Goal: Task Accomplishment & Management: Use online tool/utility

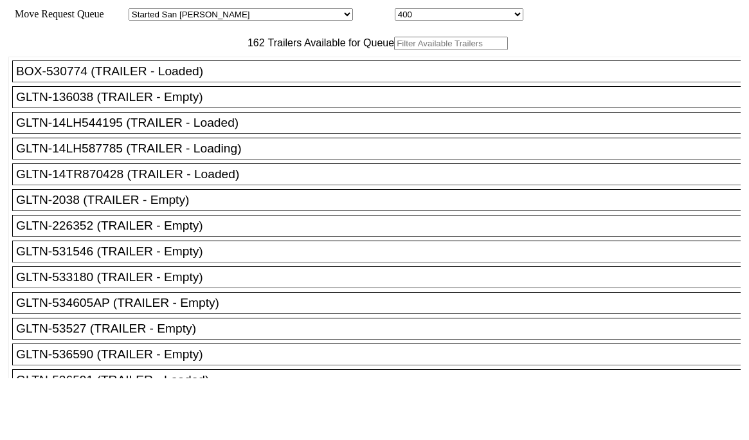
click at [229, 17] on select "Started [GEOGRAPHIC_DATA][PERSON_NAME][PERSON_NAME] [GEOGRAPHIC_DATA][PERSON_NA…" at bounding box center [241, 14] width 224 height 12
click at [140, 10] on select "Started [GEOGRAPHIC_DATA][PERSON_NAME][PERSON_NAME] [GEOGRAPHIC_DATA][PERSON_NA…" at bounding box center [241, 14] width 224 height 12
click at [395, 17] on select "01 02 03 04 05 06 07 08 09 10 11 12 13 14 15 16 17 18 19 20 21 22 23 24 25 26 2…" at bounding box center [459, 14] width 129 height 12
click at [214, 15] on select "Started [GEOGRAPHIC_DATA][PERSON_NAME][PERSON_NAME] [GEOGRAPHIC_DATA][PERSON_NA…" at bounding box center [241, 14] width 224 height 12
select select "527"
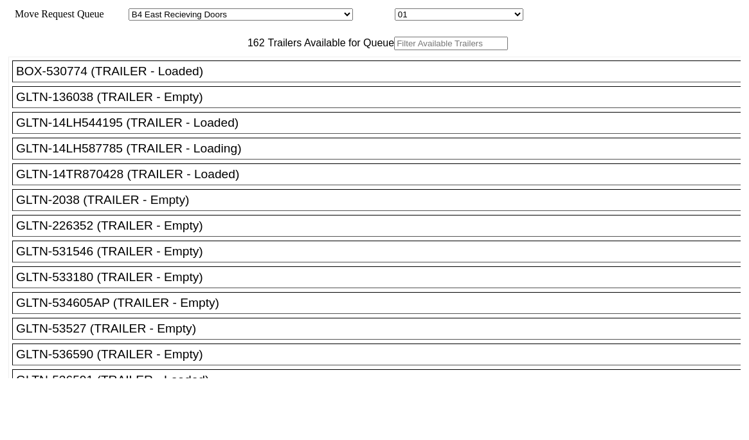
click at [140, 10] on select "Started [GEOGRAPHIC_DATA][PERSON_NAME][PERSON_NAME] [GEOGRAPHIC_DATA][PERSON_NA…" at bounding box center [241, 14] width 224 height 12
click at [395, 17] on select "74 75 76 77 78 79 80 81 82 83 84 85 86 87 88 89 90 91 92 93 94" at bounding box center [459, 14] width 129 height 12
select select "8131"
click at [395, 10] on select "74 75 76 77 78 79 80 81 82 83 84 85 86 87 88 89 90 91 92 93 94" at bounding box center [459, 14] width 129 height 12
click at [394, 50] on input "text" at bounding box center [451, 44] width 114 height 14
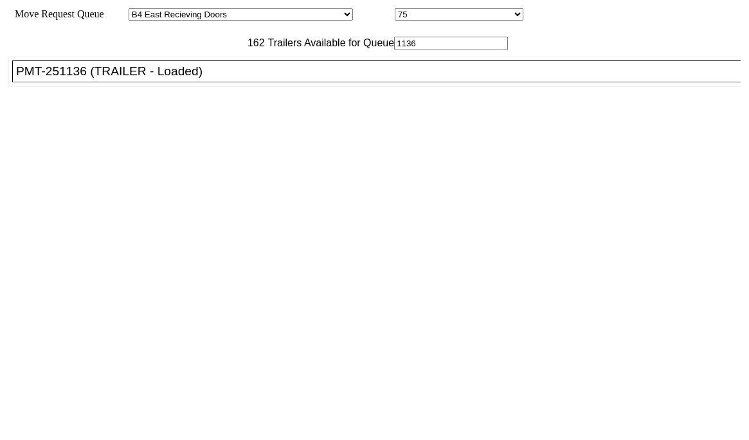
type input "1136"
click at [252, 78] on div "PMT-251136 (TRAILER - Loaded)" at bounding box center [382, 71] width 733 height 14
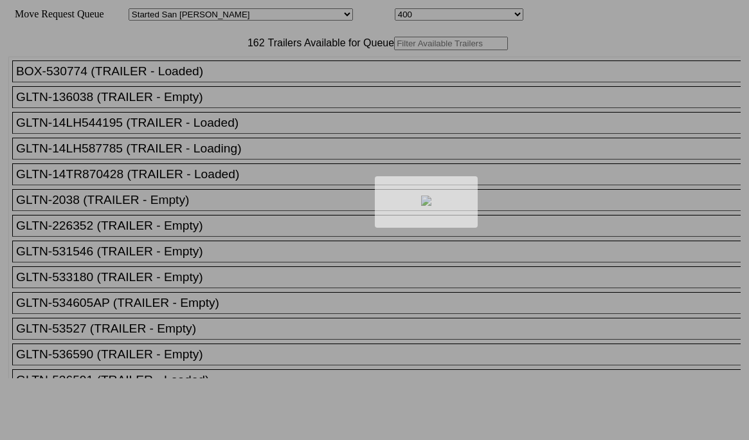
click at [639, 415] on div at bounding box center [374, 220] width 749 height 440
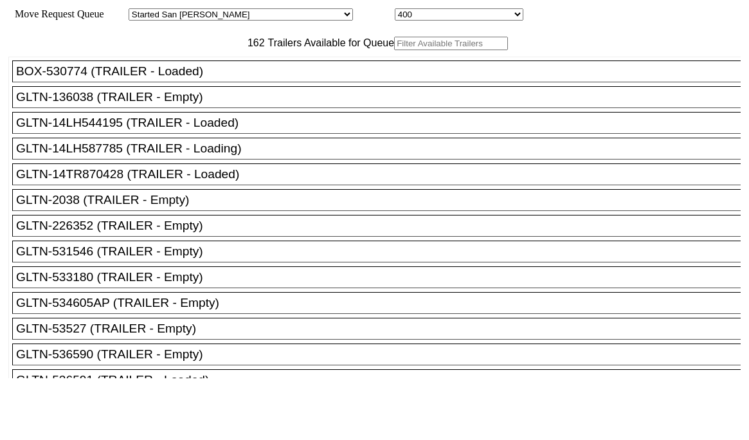
click at [394, 50] on input "text" at bounding box center [451, 44] width 114 height 14
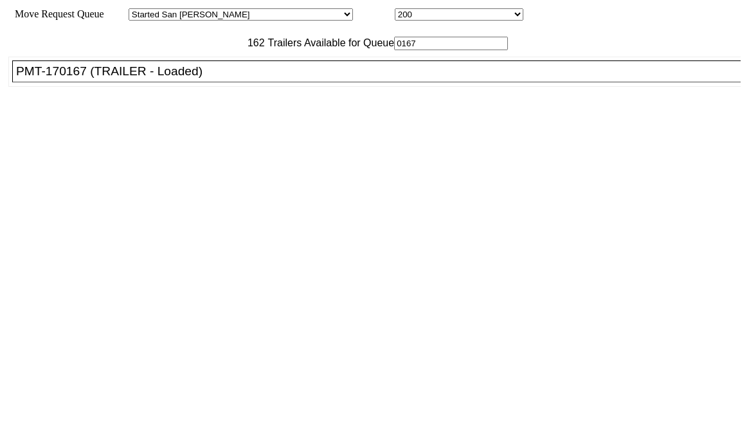
type input "0167"
click at [244, 12] on select "Started [GEOGRAPHIC_DATA][PERSON_NAME][PERSON_NAME] [GEOGRAPHIC_DATA][PERSON_NA…" at bounding box center [241, 14] width 224 height 12
select select "527"
click at [140, 10] on select "Started San Pedro Lost San Pedro Appt San Pedro B4 West 100s Lot Parking B4 Shi…" at bounding box center [241, 14] width 224 height 12
click at [395, 15] on select "74 75 76 77 78 79 80 81 82 83 84 85 86 87 88 89 90 91 92 93 94" at bounding box center [459, 14] width 129 height 12
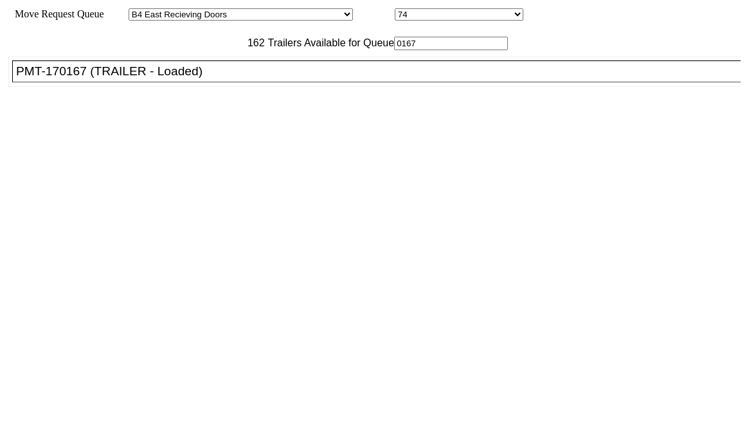
select select "8132"
click at [395, 10] on select "74 75 76 77 78 79 80 81 82 83 84 85 86 87 88 89 90 91 92 93 94" at bounding box center [459, 14] width 129 height 12
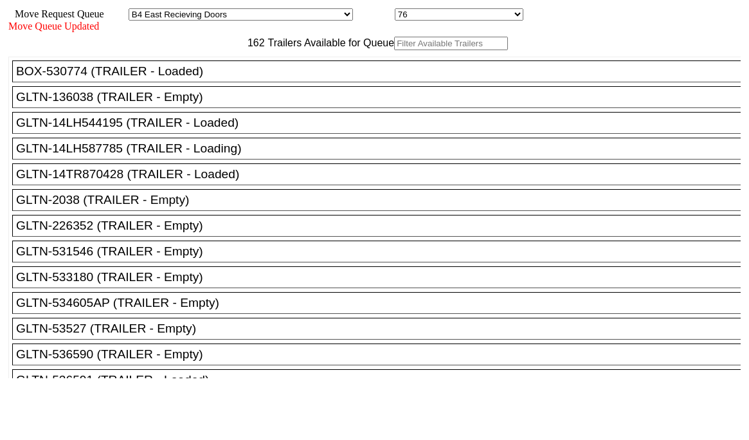
click at [394, 50] on input "text" at bounding box center [451, 44] width 114 height 14
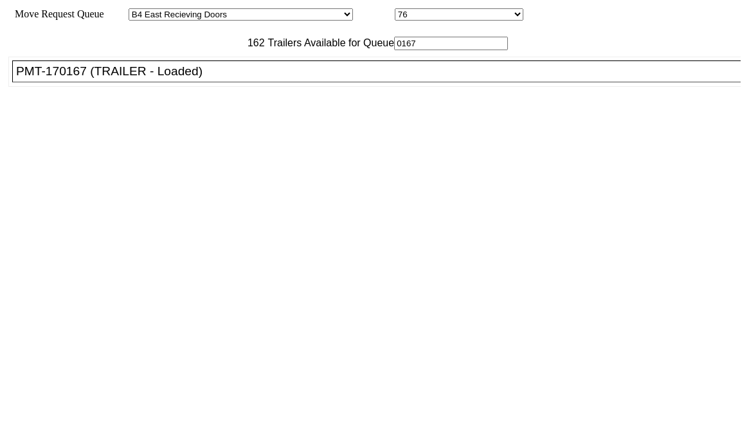
type input "0167"
click at [241, 78] on div "PMT-170167 (TRAILER - Loaded)" at bounding box center [382, 71] width 733 height 14
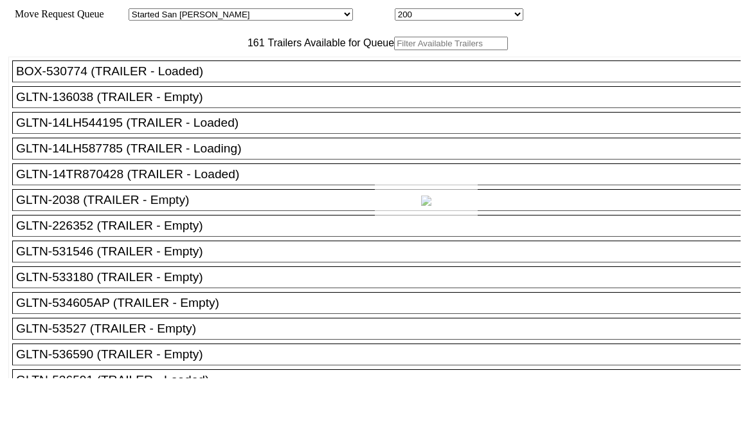
click at [638, 424] on div at bounding box center [374, 220] width 749 height 440
click at [395, 20] on select "74 75 76 77 78 79 80 81 82 83 84 85 86 87 88 89 90 91 92 93 94" at bounding box center [459, 14] width 129 height 12
click at [395, 10] on select "74 75 76 77 78 79 80 81 82 83 84 85 86 87 88 89 90 91 92 93 94" at bounding box center [459, 14] width 129 height 12
click at [394, 50] on input "text" at bounding box center [451, 44] width 114 height 14
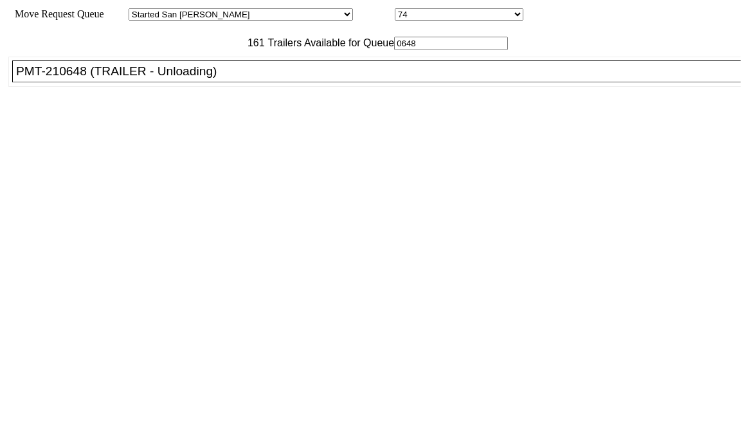
type input "0648"
click at [212, 78] on div "PMT-210648 (TRAILER - Unloading)" at bounding box center [382, 71] width 733 height 14
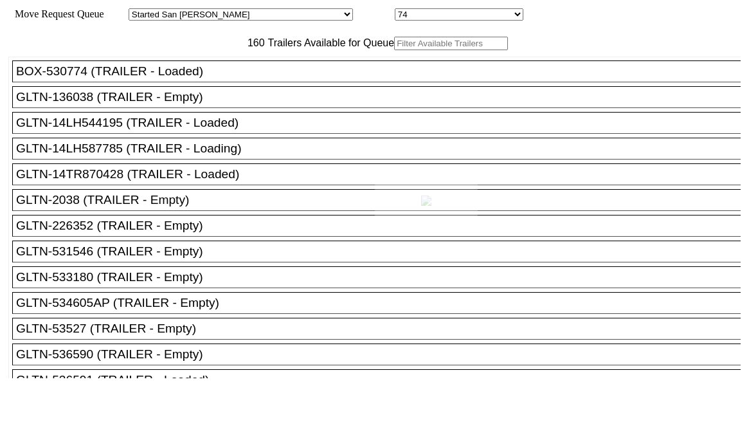
click at [642, 422] on body "Move Request Queue Area Started [GEOGRAPHIC_DATA][PERSON_NAME][PERSON_NAME] [GE…" at bounding box center [374, 217] width 739 height 424
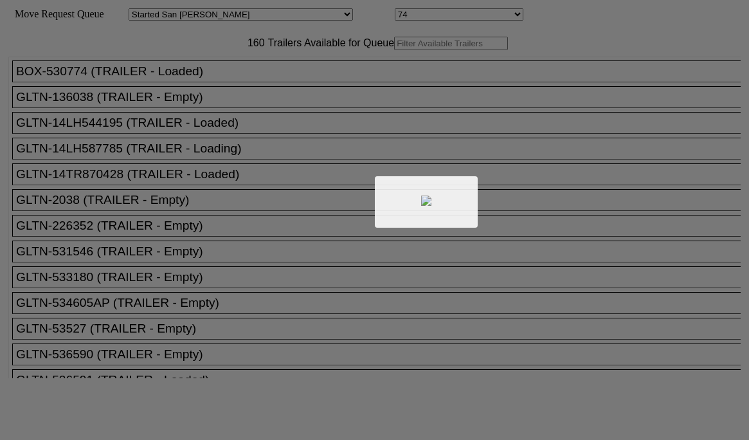
click at [630, 421] on div at bounding box center [374, 220] width 749 height 440
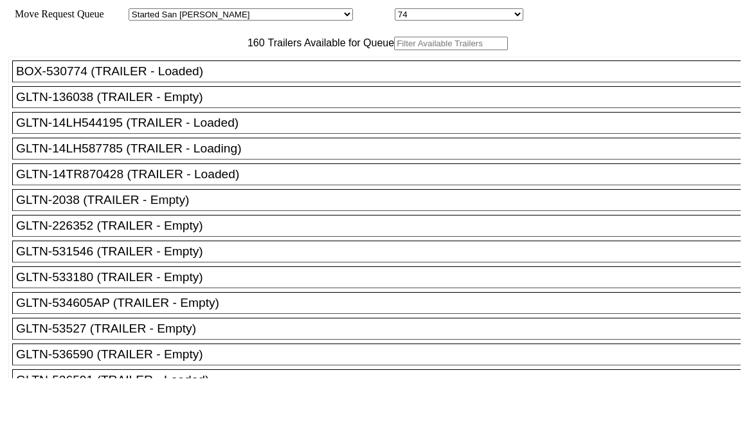
click at [215, 11] on select "Started San Pedro Lost San Pedro Appt San Pedro B4 West 100s Lot Parking B4 Shi…" at bounding box center [241, 14] width 224 height 12
select select "527"
click at [140, 10] on select "Started San Pedro Lost San Pedro Appt San Pedro B4 West 100s Lot Parking B4 Shi…" at bounding box center [241, 14] width 224 height 12
click at [395, 19] on select "74 75 76 77 78 79 80 81 82 83 84 85 86 87 88 89 90 91 92 93 94" at bounding box center [459, 14] width 129 height 12
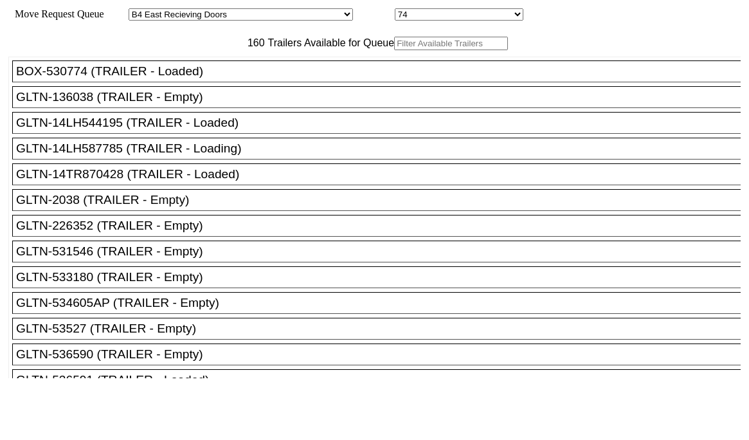
select select "8137"
click at [395, 10] on select "74 75 76 77 78 79 80 81 82 83 84 85 86 87 88 89 90 91 92 93 94" at bounding box center [459, 14] width 129 height 12
click at [394, 50] on input "text" at bounding box center [451, 44] width 114 height 14
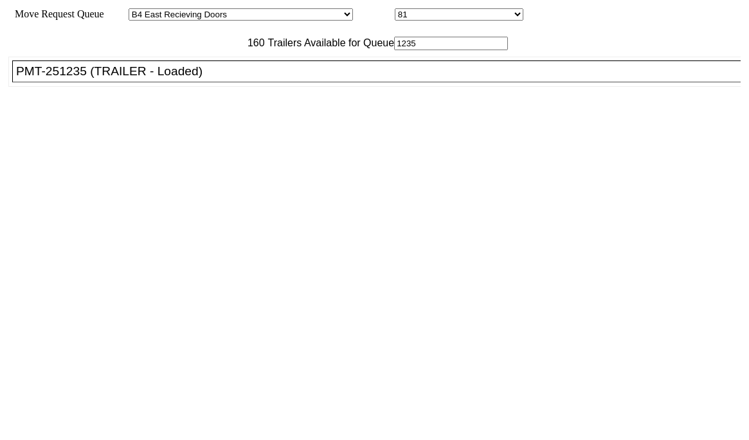
type input "1235"
click at [224, 78] on div "PMT-251235 (TRAILER - Loaded)" at bounding box center [382, 71] width 733 height 14
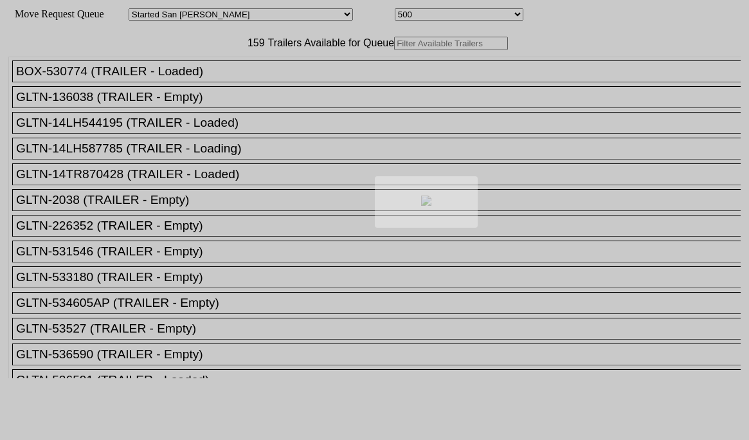
click at [641, 419] on div at bounding box center [374, 220] width 749 height 440
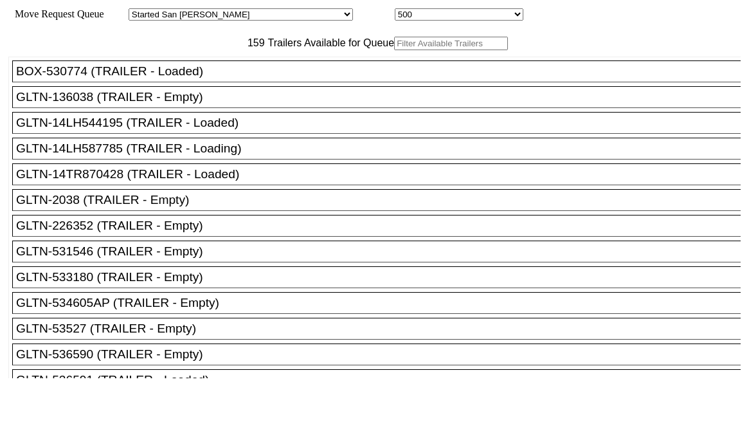
click at [237, 15] on select "Started [GEOGRAPHIC_DATA][PERSON_NAME][PERSON_NAME] [GEOGRAPHIC_DATA][PERSON_NA…" at bounding box center [241, 14] width 224 height 12
select select "527"
click at [140, 10] on select "Started [GEOGRAPHIC_DATA][PERSON_NAME][PERSON_NAME] [GEOGRAPHIC_DATA][PERSON_NA…" at bounding box center [241, 14] width 224 height 12
click at [395, 15] on select "74 75 76 77 78 79 80 81 82 83 84 85 86 87 88 89 90 91 92 93 94" at bounding box center [459, 14] width 129 height 12
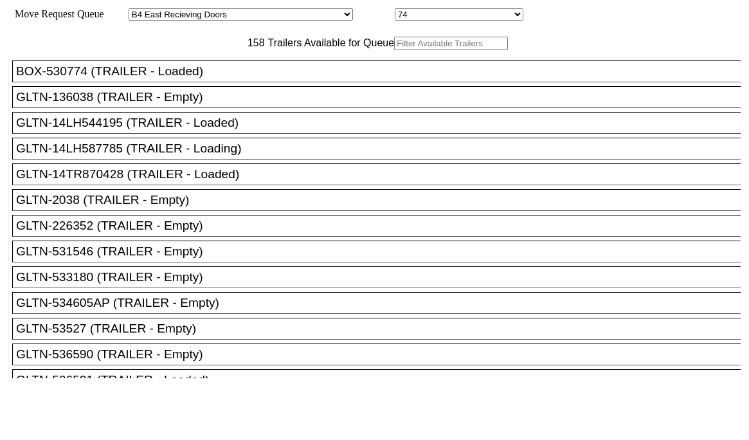
select select "8141"
click at [395, 10] on select "74 75 76 77 78 79 80 81 82 83 84 85 86 87 88 89 90 91 92 93 94" at bounding box center [459, 14] width 129 height 12
click at [394, 50] on input "text" at bounding box center [451, 44] width 114 height 14
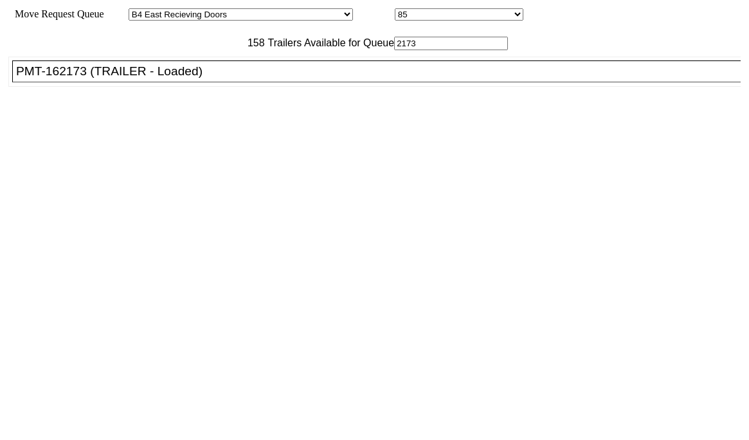
type input "2173"
click at [206, 78] on div "PMT-162173 (TRAILER - Loaded)" at bounding box center [382, 71] width 733 height 14
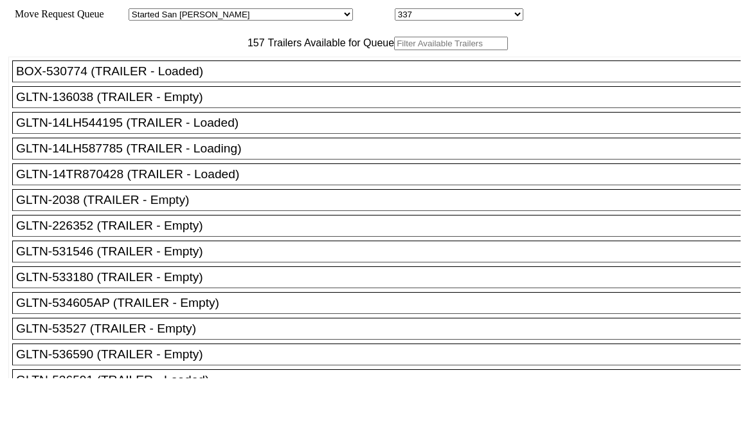
click at [244, 16] on select "Started San Pedro Lost San Pedro Appt San Pedro B4 West 100s Lot Parking B4 Shi…" at bounding box center [241, 14] width 224 height 12
select select "527"
click at [140, 10] on select "Started San Pedro Lost San Pedro Appt San Pedro B4 West 100s Lot Parking B4 Shi…" at bounding box center [241, 14] width 224 height 12
click at [350, 17] on div at bounding box center [374, 220] width 749 height 440
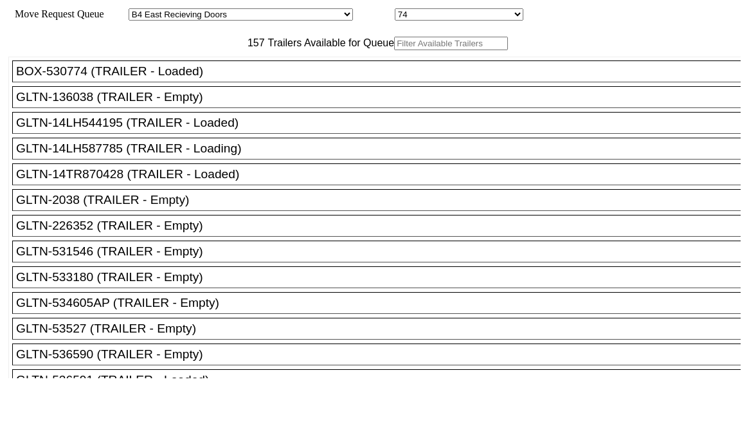
click at [432, 15] on select "74 75 76 77 78 79 80 81 82 83 84 85 86 87 88 89 90 91 92 93 94" at bounding box center [459, 14] width 129 height 12
select select "8145"
click at [395, 10] on select "74 75 76 77 78 79 80 81 82 83 84 85 86 87 88 89 90 91 92 93 94" at bounding box center [459, 14] width 129 height 12
click at [394, 50] on input "text" at bounding box center [451, 44] width 114 height 14
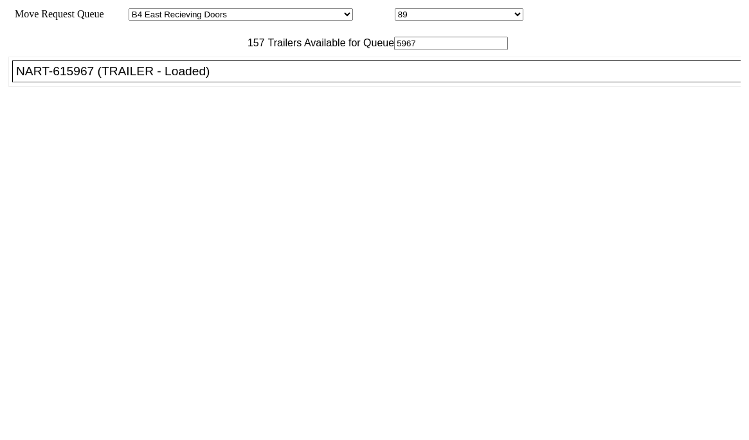
type input "5967"
click at [256, 78] on div "NART-615967 (TRAILER - Loaded)" at bounding box center [382, 71] width 733 height 14
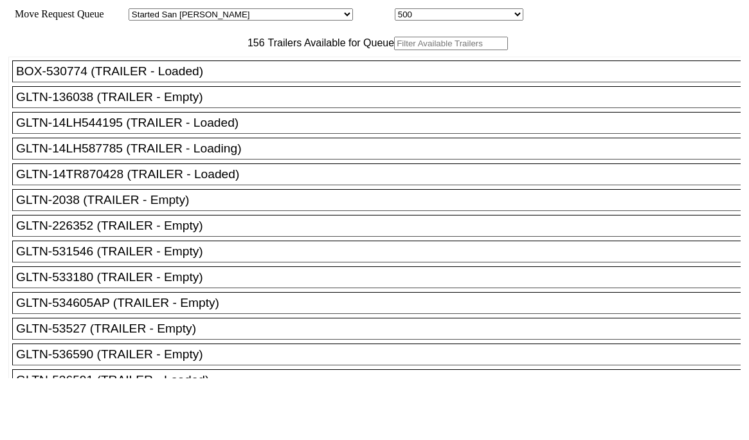
click at [232, 17] on select "Started San Pedro Lost San Pedro Appt San Pedro B4 West 100s Lot Parking B4 Shi…" at bounding box center [241, 14] width 224 height 12
select select "527"
click at [140, 10] on select "Started San Pedro Lost San Pedro Appt San Pedro B4 West 100s Lot Parking B4 Shi…" at bounding box center [241, 14] width 224 height 12
click at [395, 17] on select "74 75 76 77 78 79 80 81 82 83 84 85 86 87 88 89 90 91 92 93 94" at bounding box center [459, 14] width 129 height 12
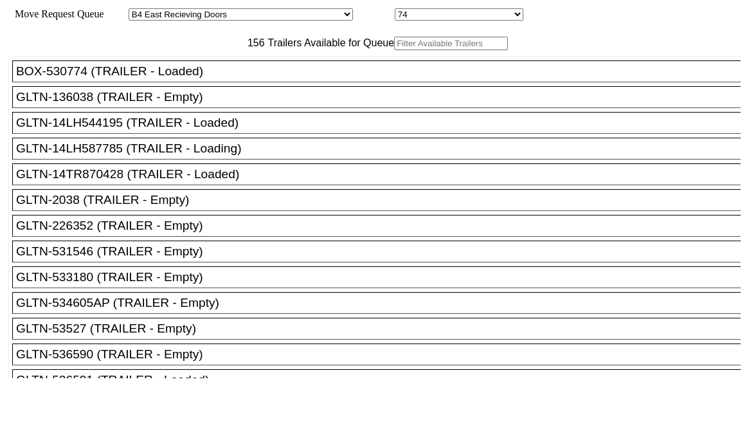
select select "8143"
click at [395, 10] on select "74 75 76 77 78 79 80 81 82 83 84 85 86 87 88 89 90 91 92 93 94" at bounding box center [459, 14] width 129 height 12
click at [394, 50] on input "text" at bounding box center [451, 44] width 114 height 14
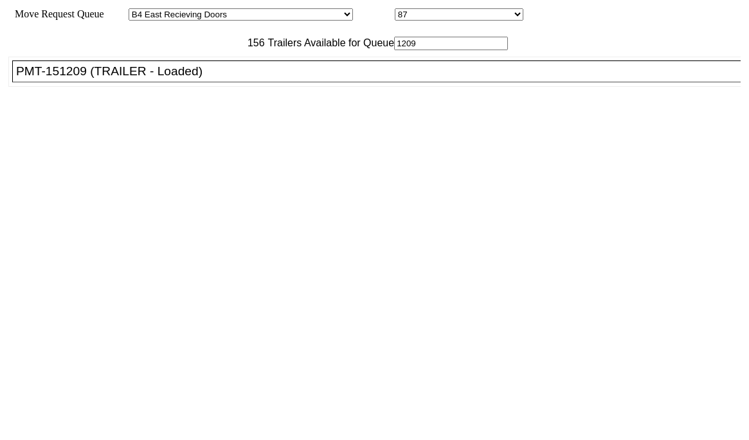
type input "1209"
click at [219, 78] on div "PMT-151209 (TRAILER - Loaded)" at bounding box center [382, 71] width 733 height 14
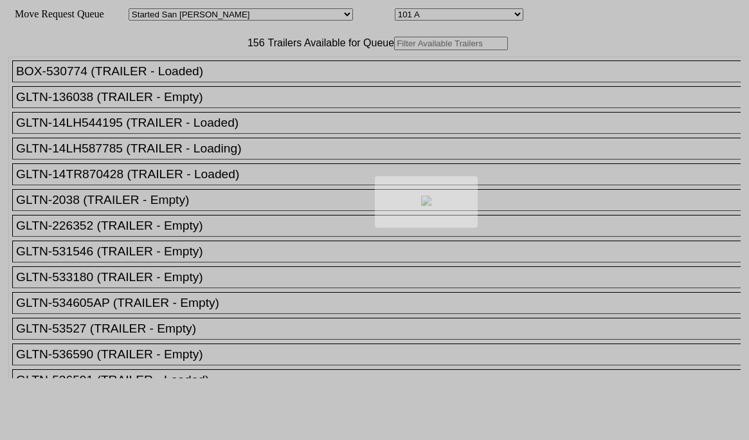
click at [250, 15] on div at bounding box center [374, 220] width 749 height 440
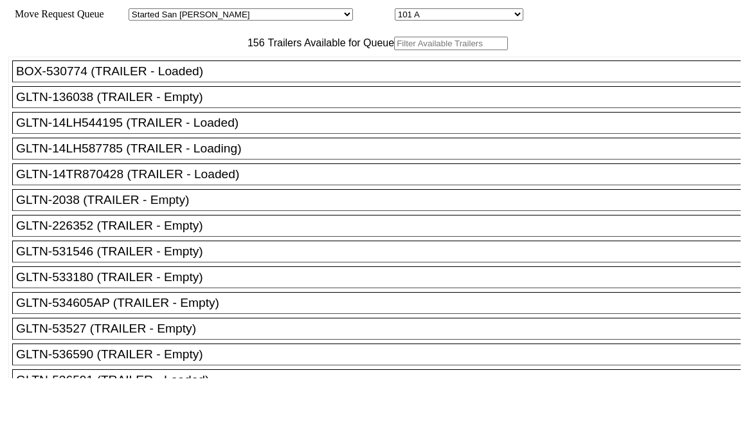
click at [246, 17] on select "Started [GEOGRAPHIC_DATA][PERSON_NAME][PERSON_NAME] [GEOGRAPHIC_DATA][PERSON_NA…" at bounding box center [241, 14] width 224 height 12
click at [140, 10] on select "Started [GEOGRAPHIC_DATA][PERSON_NAME][PERSON_NAME] [GEOGRAPHIC_DATA][PERSON_NA…" at bounding box center [241, 14] width 224 height 12
click at [395, 11] on select "01 02 03 04 05 06 07 08 09 10 11 12 13 14 15 16 17 18 19 20 21 22 23 24 25 26 2…" at bounding box center [459, 14] width 129 height 12
click at [217, 18] on select "Started [GEOGRAPHIC_DATA][PERSON_NAME][PERSON_NAME] [GEOGRAPHIC_DATA][PERSON_NA…" at bounding box center [241, 14] width 224 height 12
select select "527"
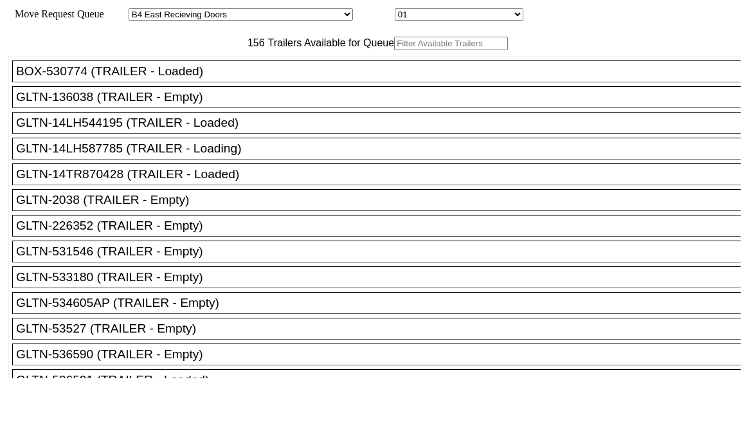
click at [140, 10] on select "Started [GEOGRAPHIC_DATA][PERSON_NAME][PERSON_NAME] [GEOGRAPHIC_DATA][PERSON_NA…" at bounding box center [241, 14] width 224 height 12
click at [395, 17] on select "74 75 76 77 78 79 80 81 82 83 84 85 86 87 88 89 90 91 92 93 94" at bounding box center [459, 14] width 129 height 12
select select "8147"
click at [395, 10] on select "74 75 76 77 78 79 80 81 82 83 84 85 86 87 88 89 90 91 92 93 94" at bounding box center [459, 14] width 129 height 12
click at [394, 50] on input "text" at bounding box center [451, 44] width 114 height 14
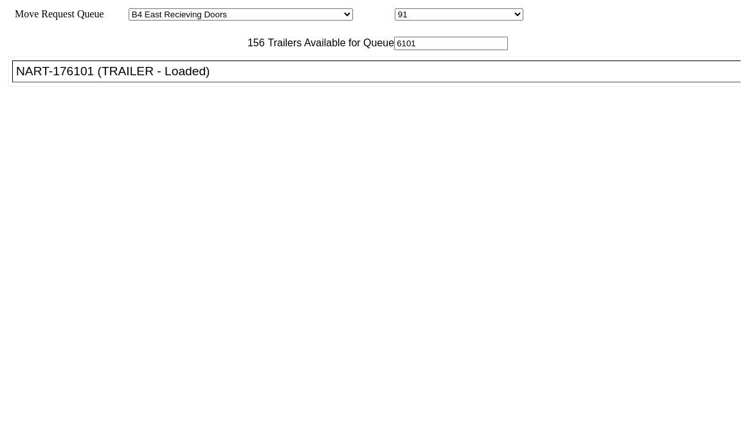
type input "6101"
click at [223, 78] on div "NART-176101 (TRAILER - Loaded)" at bounding box center [382, 71] width 733 height 14
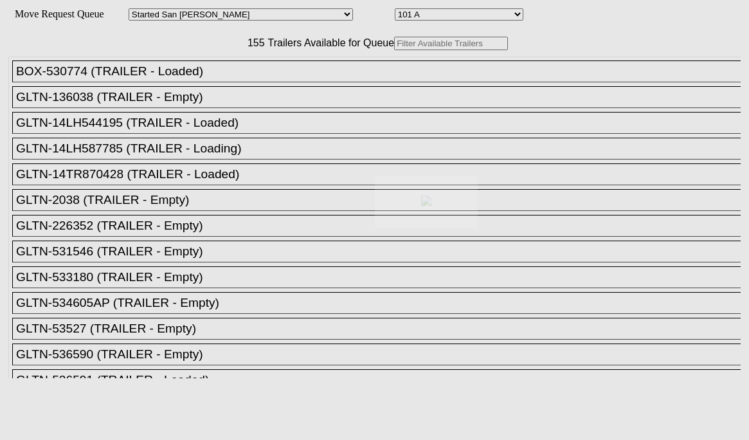
click at [636, 423] on div at bounding box center [374, 220] width 749 height 440
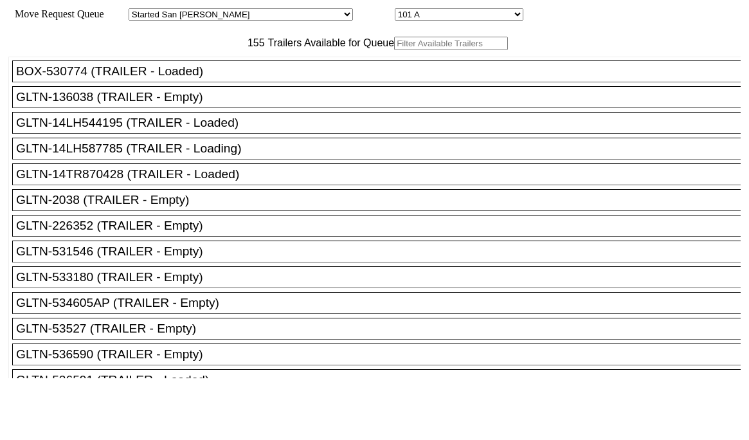
click at [223, 13] on select "Started San Pedro Lost San Pedro Appt San Pedro B4 West 100s Lot Parking B4 Shi…" at bounding box center [241, 14] width 224 height 12
select select "527"
click at [140, 10] on select "Started San Pedro Lost San Pedro Appt San Pedro B4 West 100s Lot Parking B4 Shi…" at bounding box center [241, 14] width 224 height 12
click at [395, 15] on select "74 75 76 77 78 79 80 81 82 83 84 85 86 87 88 89 90 91 92 93 94" at bounding box center [459, 14] width 129 height 12
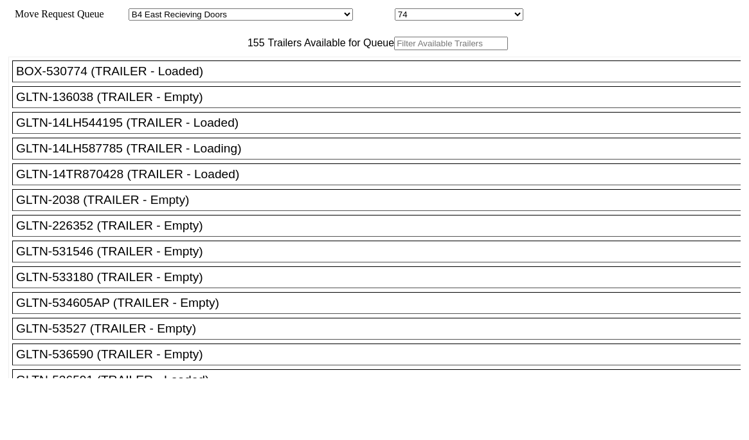
select select "8146"
click at [395, 10] on select "74 75 76 77 78 79 80 81 82 83 84 85 86 87 88 89 90 91 92 93 94" at bounding box center [459, 14] width 129 height 12
click at [394, 50] on input "text" at bounding box center [451, 44] width 114 height 14
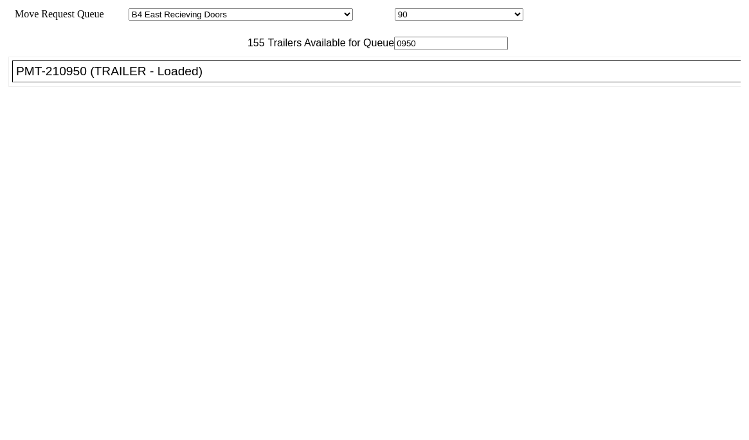
type input "0950"
click at [215, 78] on div "PMT-210950 (TRAILER - Loaded)" at bounding box center [382, 71] width 733 height 14
